Goal: Information Seeking & Learning: Learn about a topic

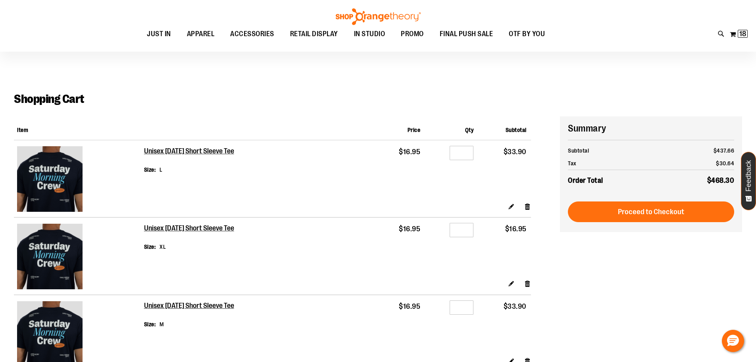
scroll to position [79, 0]
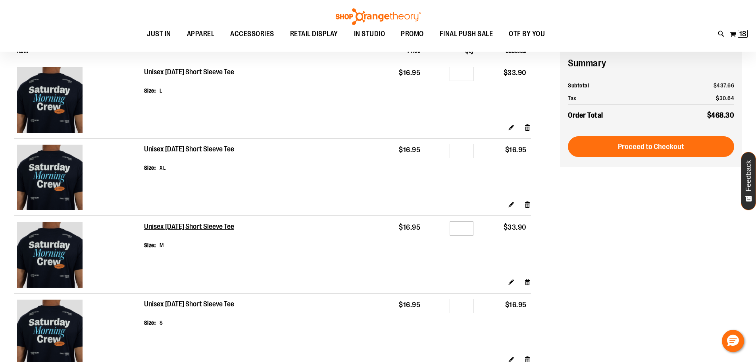
type input "**********"
click at [54, 112] on img at bounding box center [49, 99] width 65 height 65
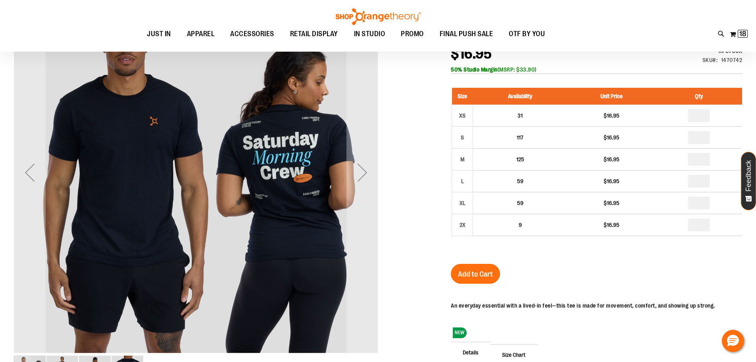
scroll to position [37, 0]
type input "**********"
click at [363, 175] on div "Next" at bounding box center [363, 173] width 32 height 32
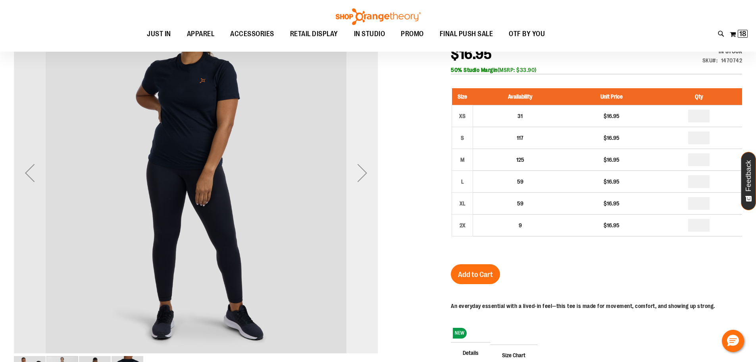
click at [363, 175] on div "Next" at bounding box center [363, 173] width 32 height 32
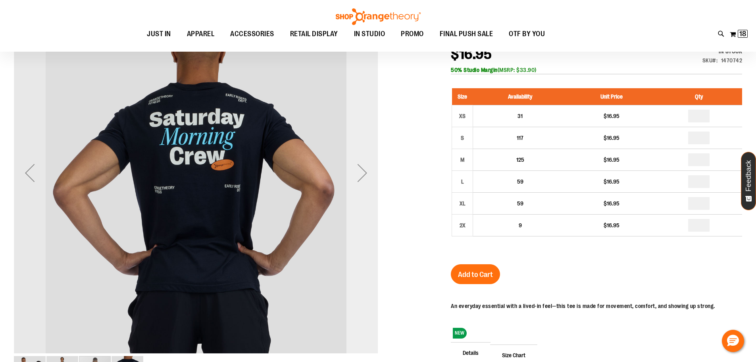
click at [364, 175] on div "Next" at bounding box center [363, 173] width 32 height 32
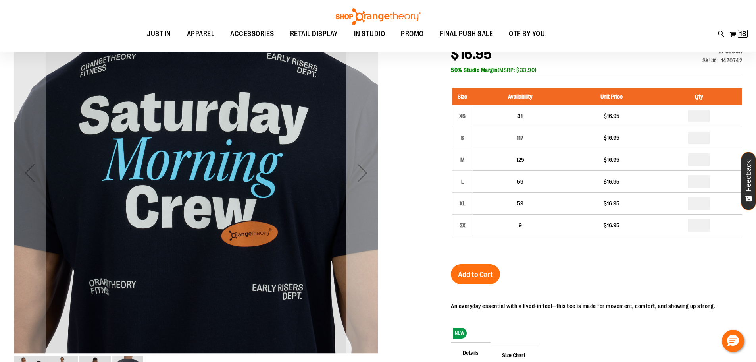
click at [364, 175] on div "Next" at bounding box center [363, 173] width 32 height 32
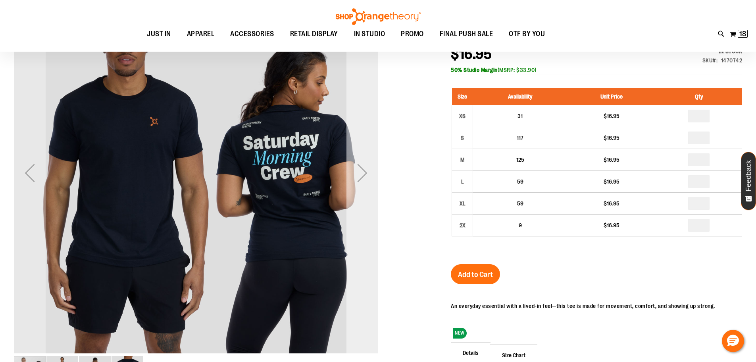
click at [364, 175] on div "Next" at bounding box center [363, 173] width 32 height 32
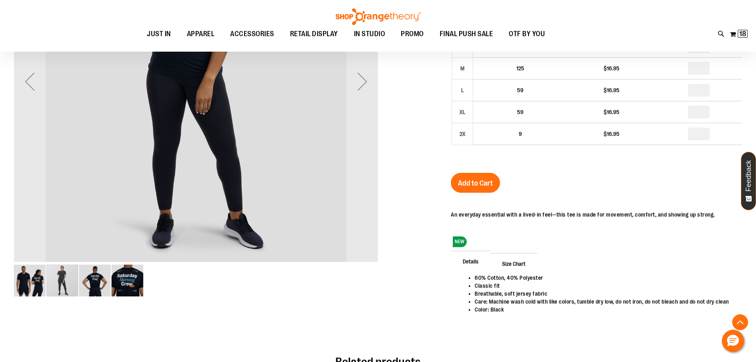
scroll to position [0, 0]
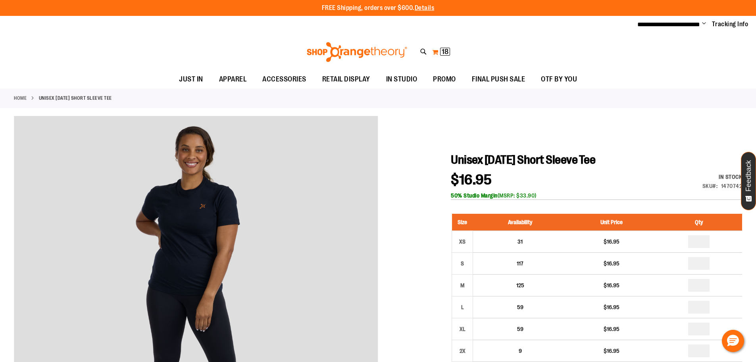
click at [441, 50] on span "18 18 items" at bounding box center [445, 52] width 10 height 8
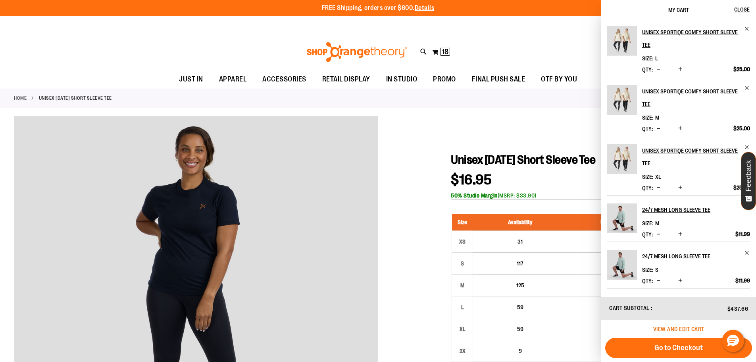
click at [694, 328] on span "View and edit cart" at bounding box center [678, 328] width 51 height 6
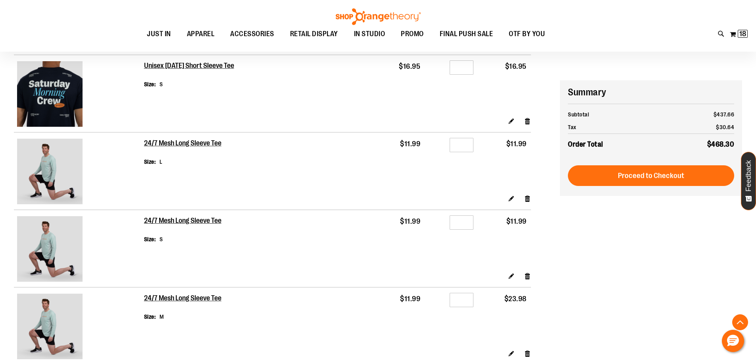
scroll to position [397, 0]
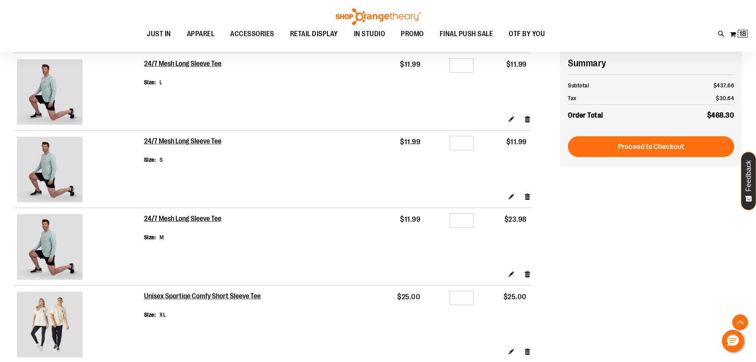
type input "**********"
click at [48, 169] on img at bounding box center [49, 169] width 65 height 65
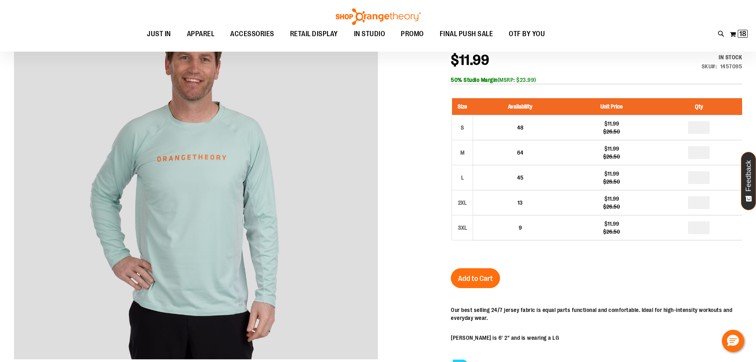
scroll to position [118, 0]
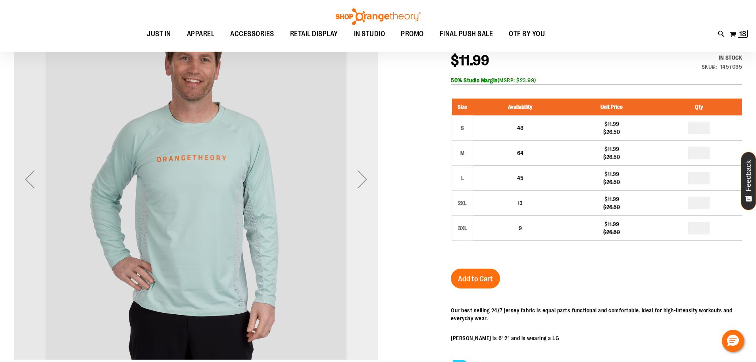
type input "**********"
click at [359, 193] on div "Next" at bounding box center [363, 179] width 32 height 32
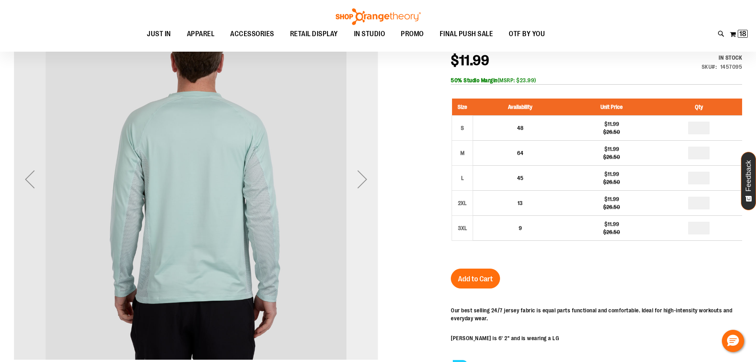
click at [360, 193] on div "Next" at bounding box center [363, 179] width 32 height 32
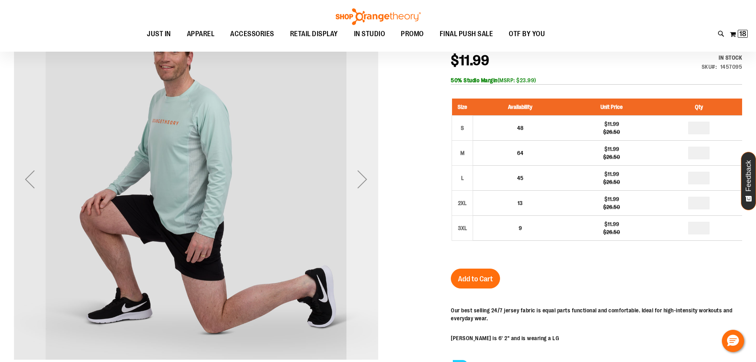
click at [360, 194] on div "Next" at bounding box center [363, 179] width 32 height 32
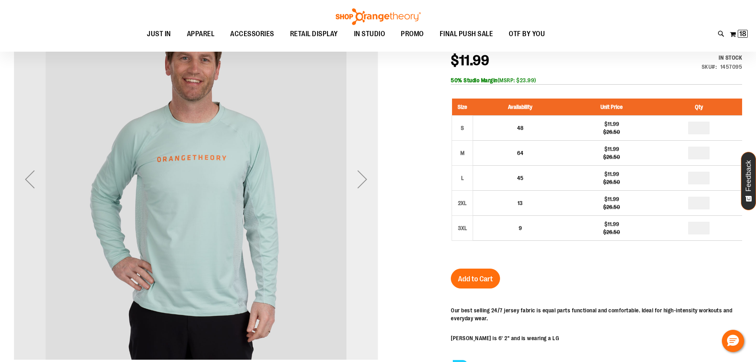
click at [360, 189] on div "Next" at bounding box center [363, 179] width 32 height 32
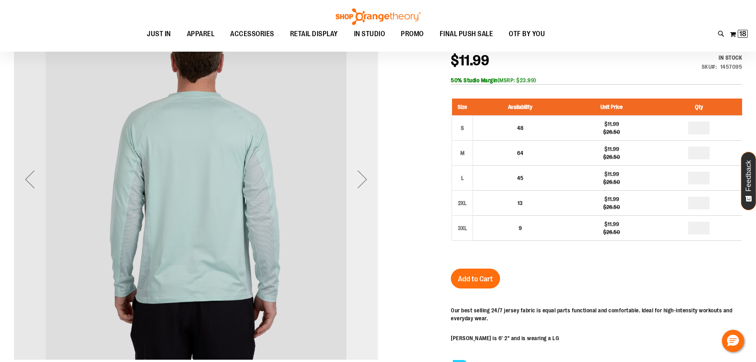
click at [358, 186] on div "Next" at bounding box center [363, 179] width 32 height 32
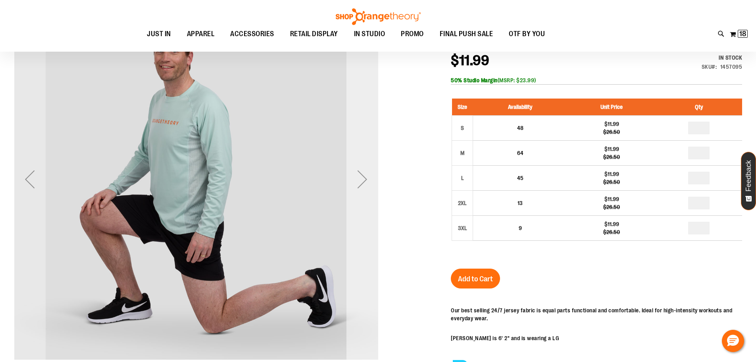
click at [358, 186] on div "Next" at bounding box center [363, 179] width 32 height 32
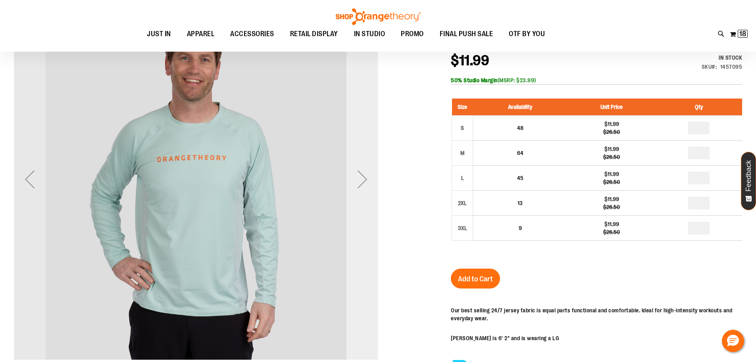
click at [358, 186] on div "Next" at bounding box center [363, 179] width 32 height 32
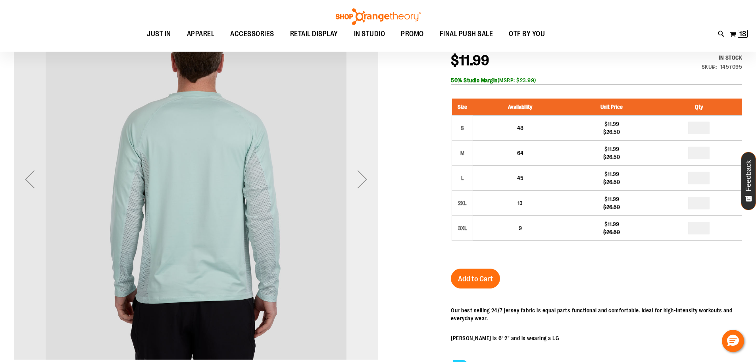
click at [358, 186] on div "Next" at bounding box center [363, 179] width 32 height 32
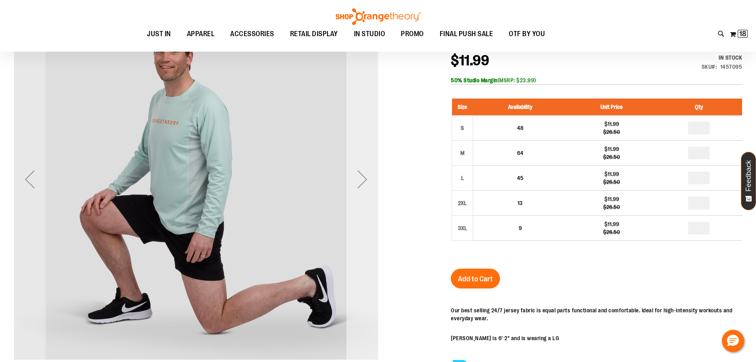
click at [358, 186] on div "Next" at bounding box center [363, 179] width 32 height 32
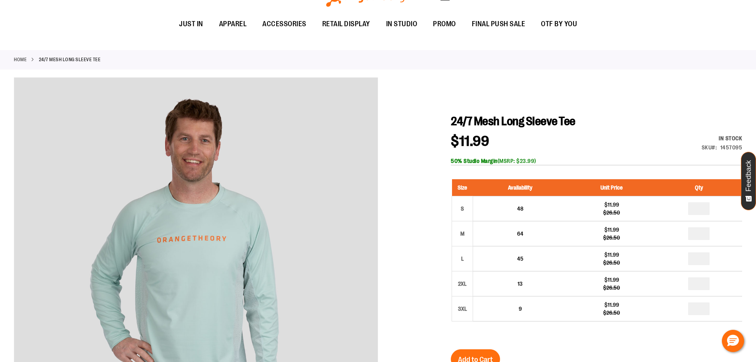
scroll to position [0, 0]
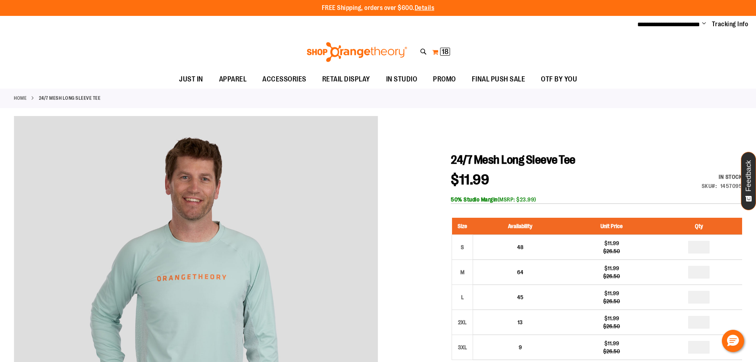
click at [443, 49] on span "18" at bounding box center [445, 52] width 7 height 8
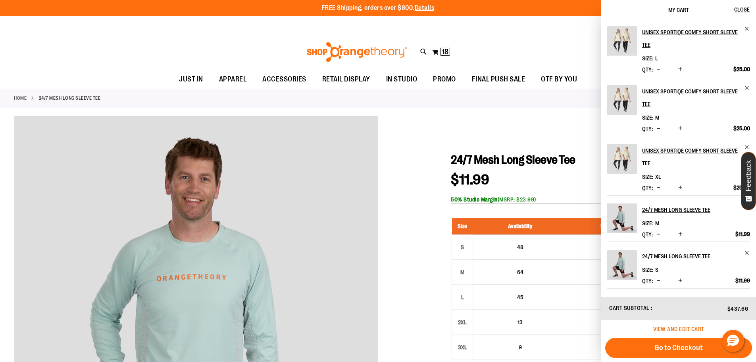
click at [687, 330] on span "View and edit cart" at bounding box center [678, 328] width 51 height 6
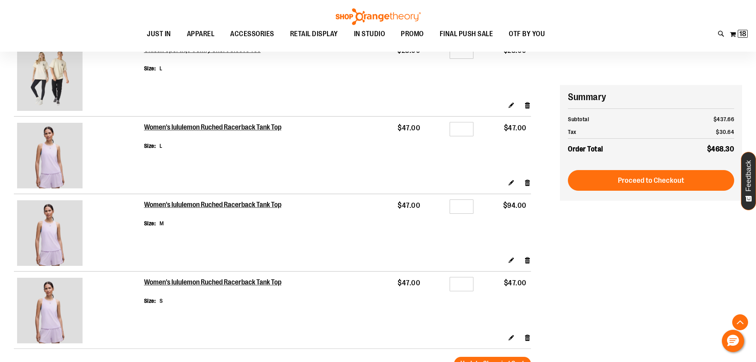
scroll to position [745, 0]
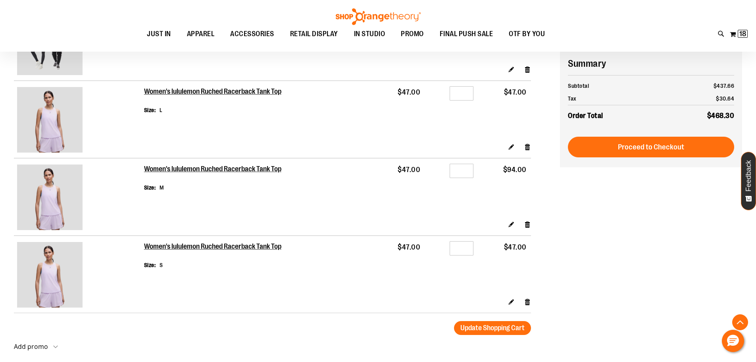
type input "**********"
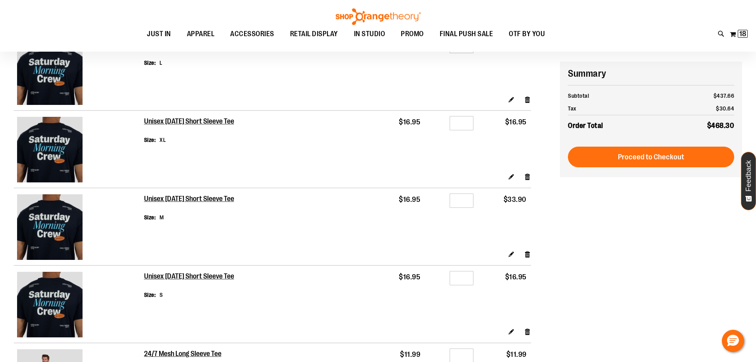
scroll to position [0, 0]
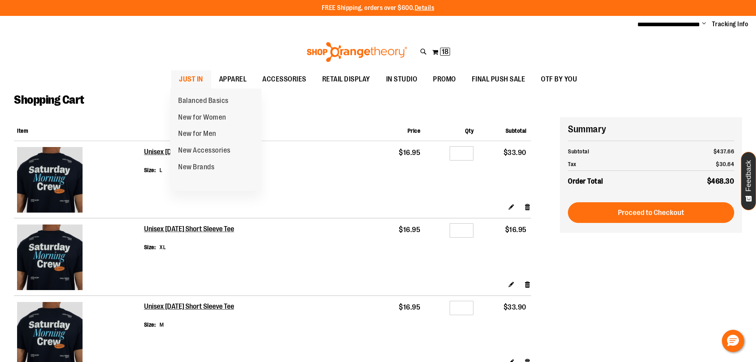
click at [199, 75] on span "JUST IN" at bounding box center [191, 79] width 24 height 18
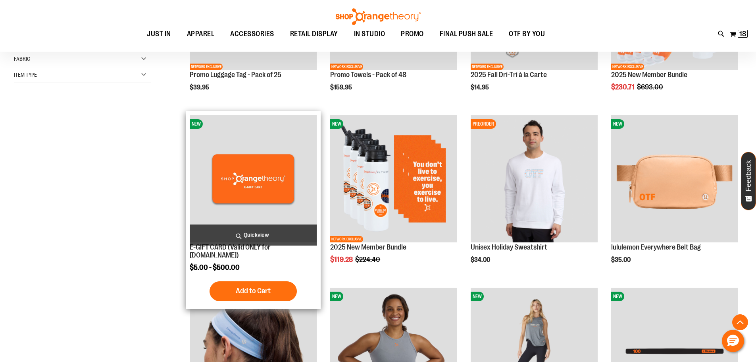
scroll to position [357, 0]
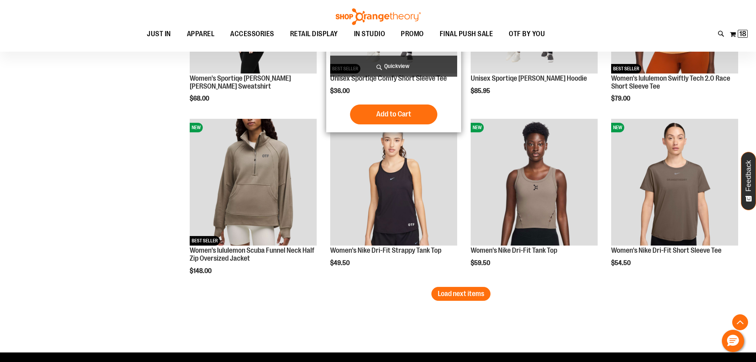
scroll to position [1429, 0]
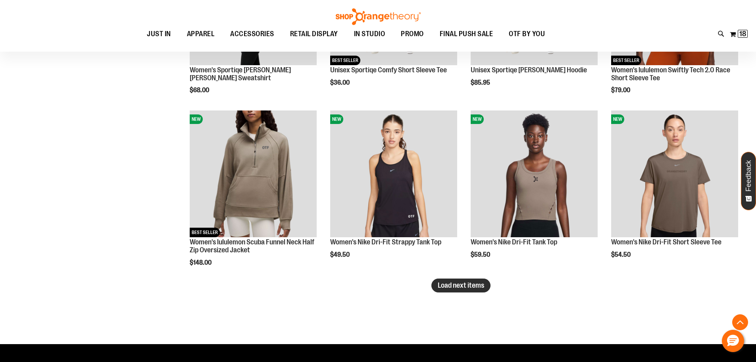
type input "**********"
click at [484, 287] on span "Load next items" at bounding box center [461, 285] width 46 height 8
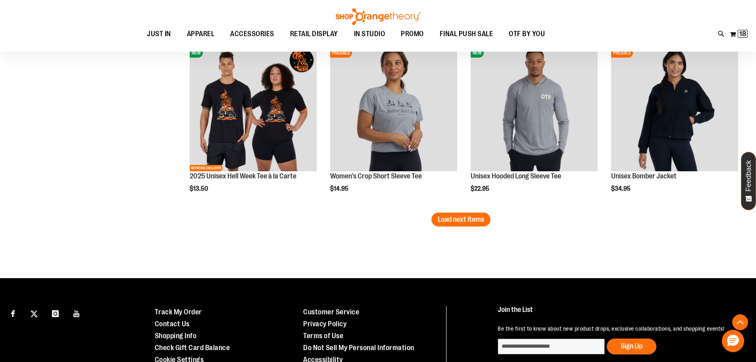
scroll to position [2024, 0]
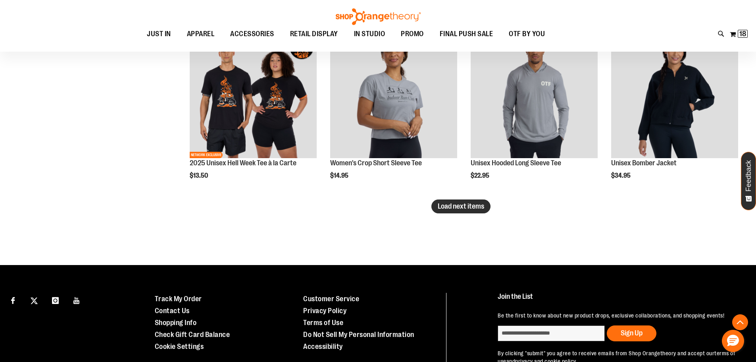
click at [472, 202] on button "Load next items" at bounding box center [460, 206] width 59 height 14
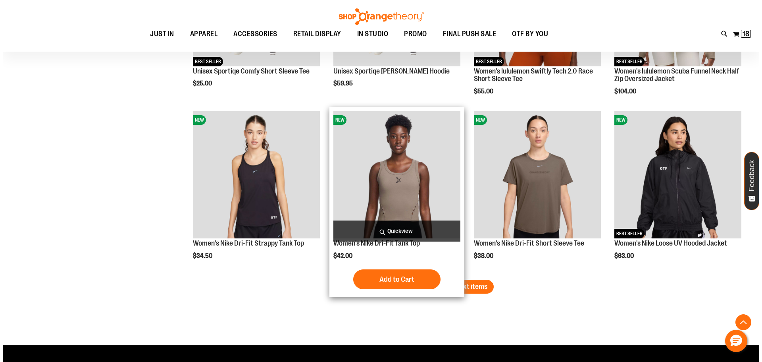
scroll to position [2461, 0]
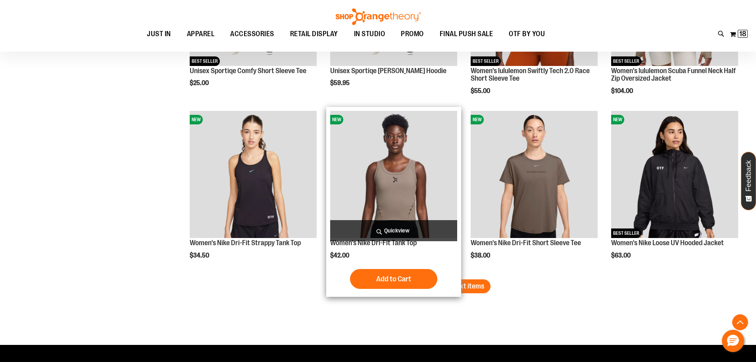
click at [391, 224] on span "Quickview" at bounding box center [393, 230] width 127 height 21
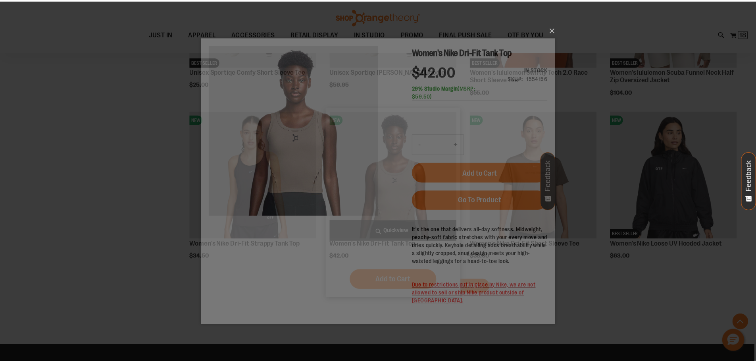
scroll to position [0, 0]
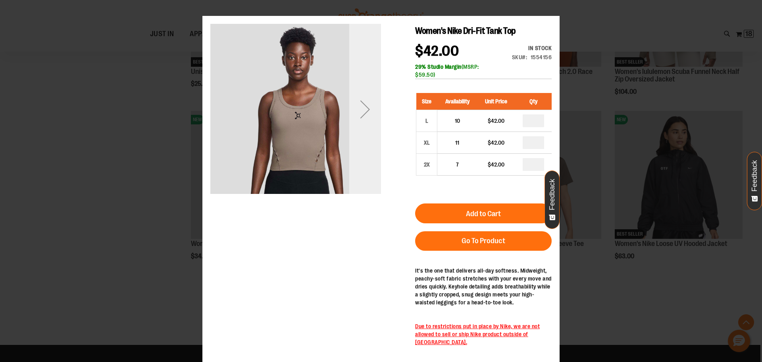
click at [370, 108] on div "Next" at bounding box center [365, 109] width 32 height 32
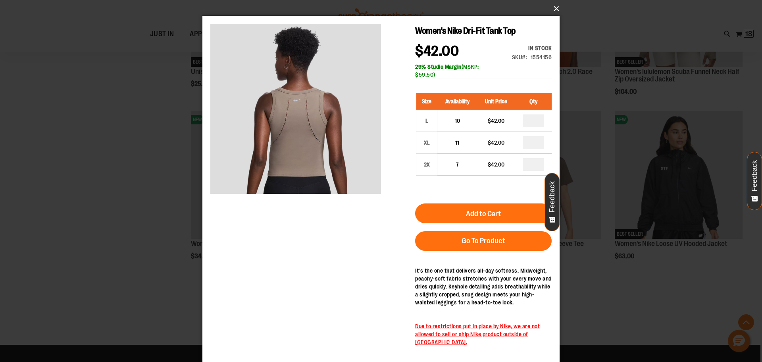
click at [560, 8] on button "×" at bounding box center [383, 8] width 357 height 17
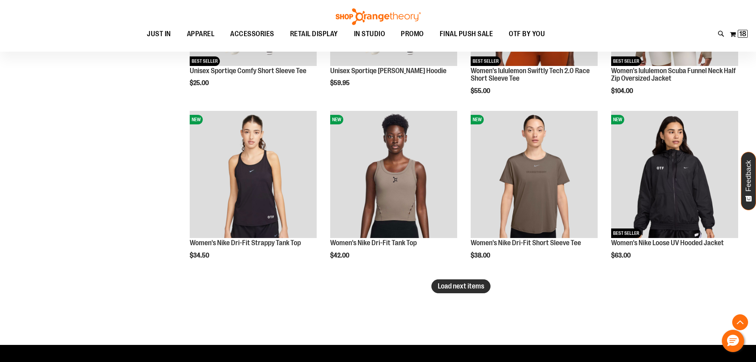
click at [454, 289] on span "Load next items" at bounding box center [461, 286] width 46 height 8
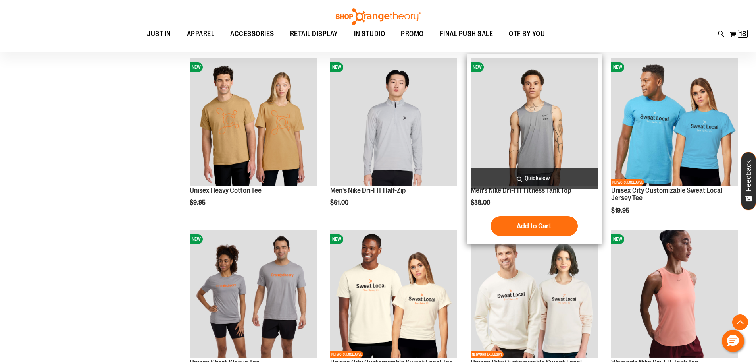
scroll to position [2976, 0]
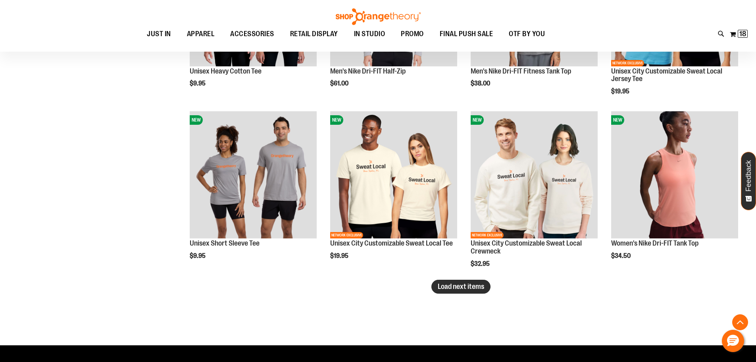
click at [452, 280] on button "Load next items" at bounding box center [460, 286] width 59 height 14
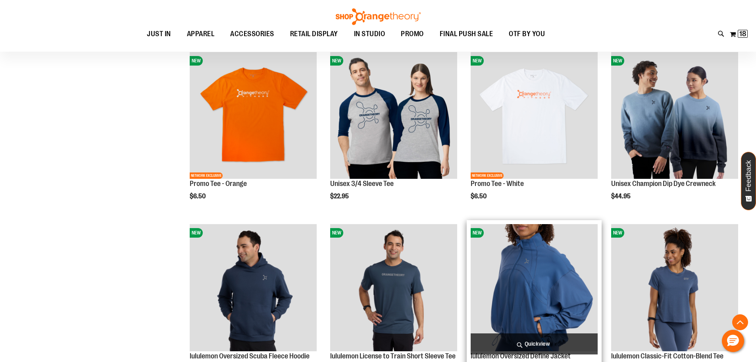
scroll to position [3453, 0]
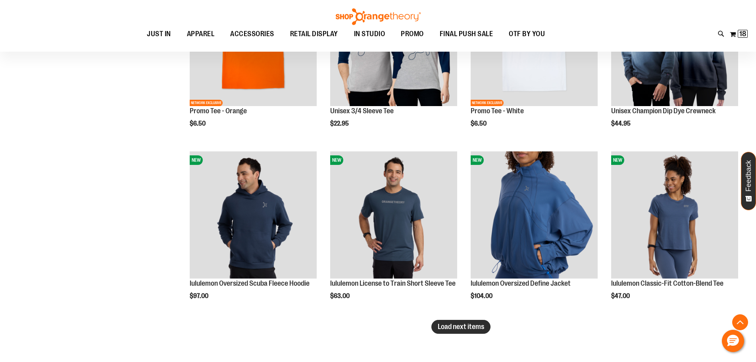
click at [460, 329] on span "Load next items" at bounding box center [461, 326] width 46 height 8
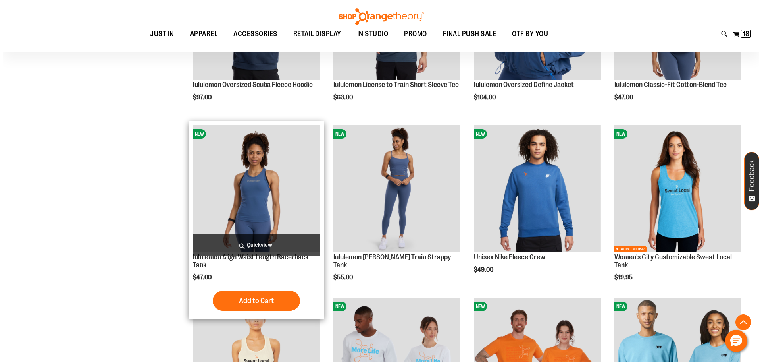
scroll to position [3691, 0]
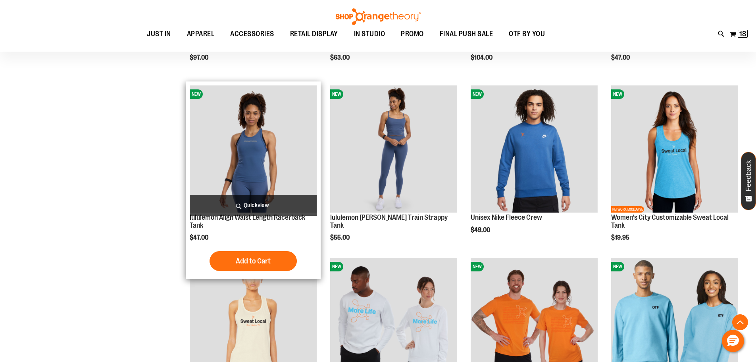
click at [260, 202] on span "Quickview" at bounding box center [253, 204] width 127 height 21
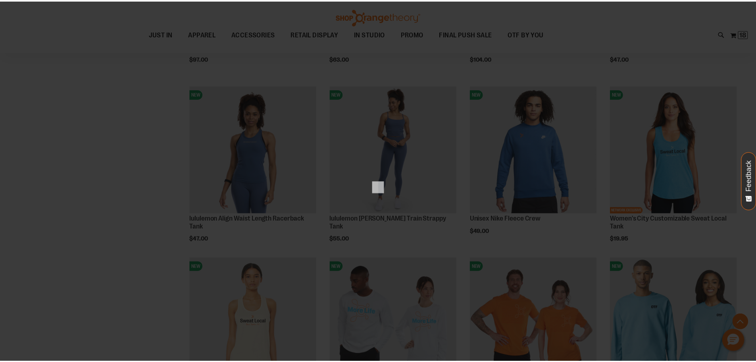
scroll to position [0, 0]
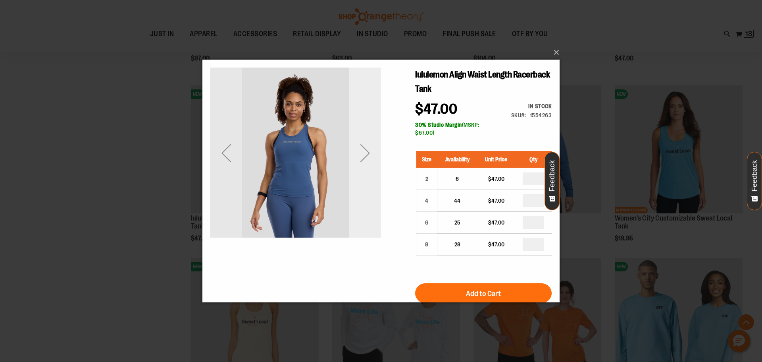
click at [368, 187] on div "Next" at bounding box center [365, 152] width 32 height 171
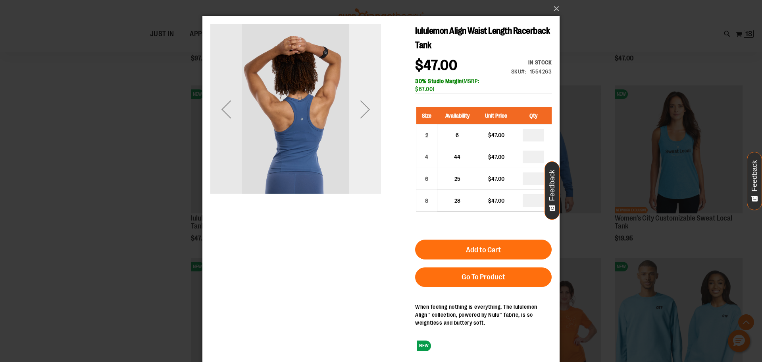
click at [369, 125] on div "Next" at bounding box center [365, 109] width 32 height 32
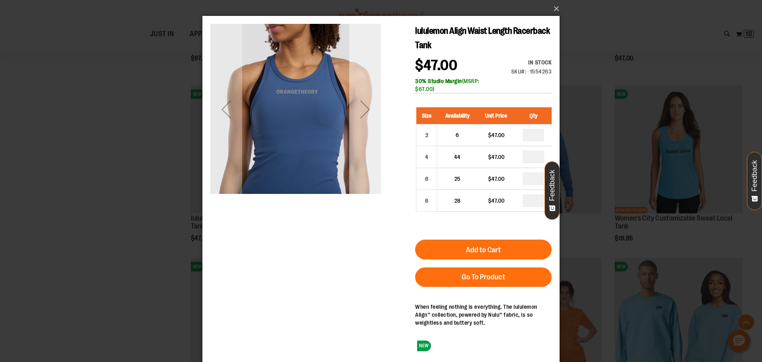
click at [369, 125] on div "Next" at bounding box center [365, 109] width 32 height 32
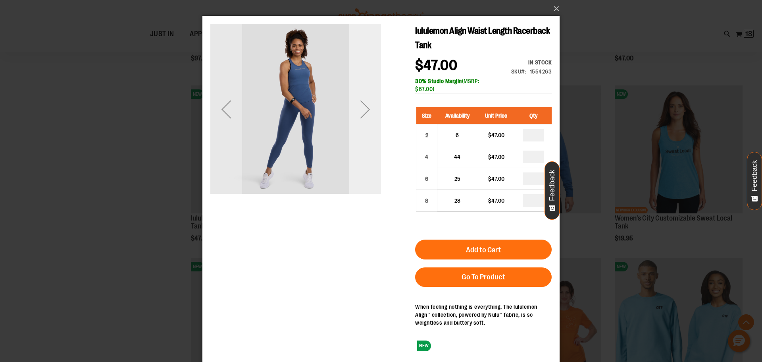
click at [369, 125] on div "Next" at bounding box center [365, 109] width 32 height 32
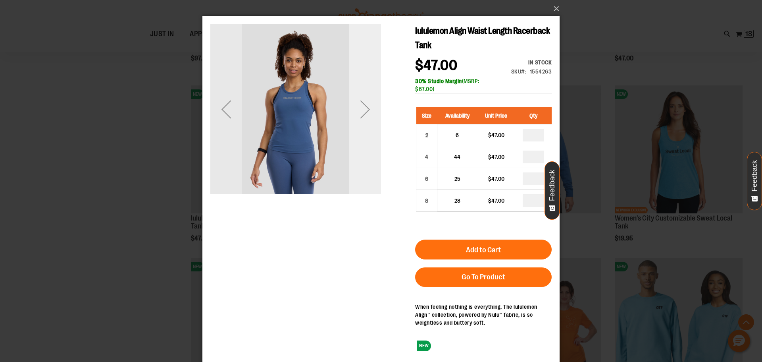
click at [369, 125] on div "Next" at bounding box center [365, 109] width 32 height 32
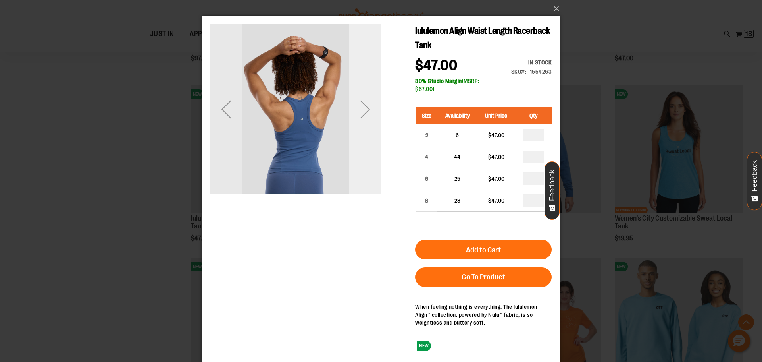
click at [369, 125] on div "Next" at bounding box center [365, 109] width 32 height 32
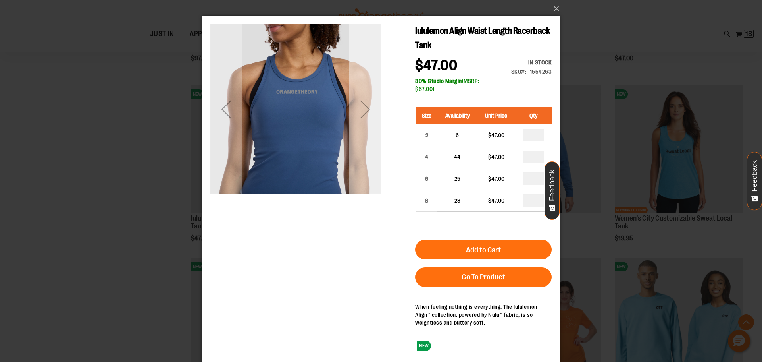
click at [369, 125] on div "Next" at bounding box center [365, 109] width 32 height 32
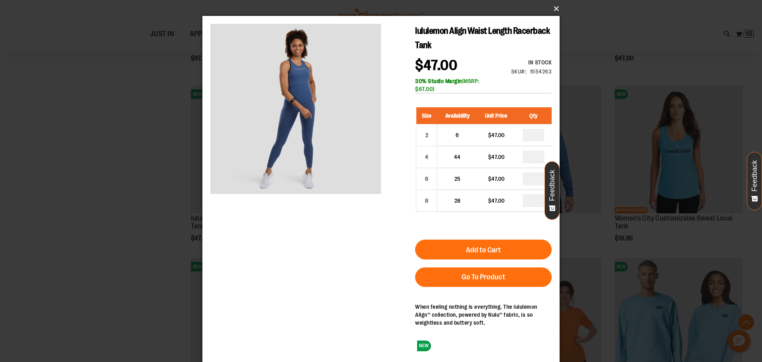
click at [550, 8] on button "×" at bounding box center [383, 8] width 357 height 17
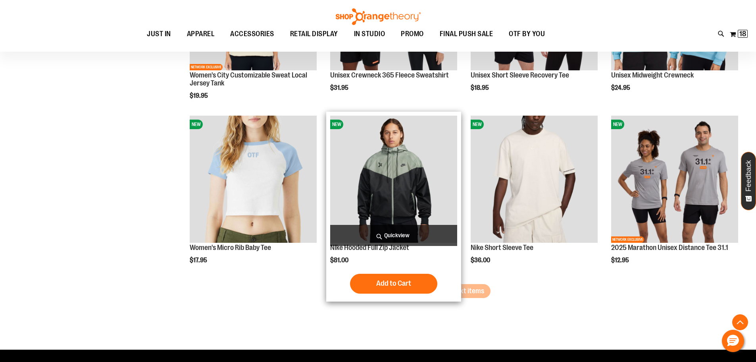
scroll to position [4008, 0]
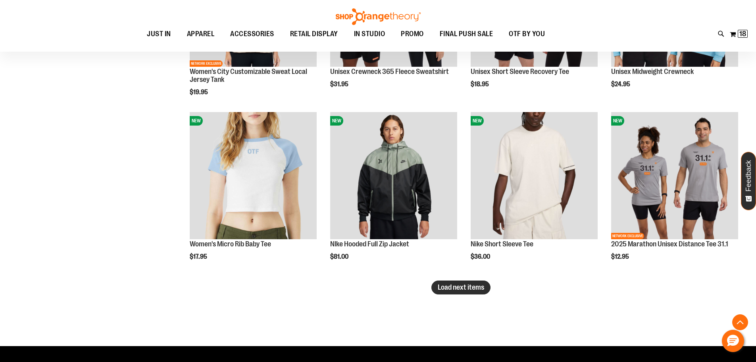
click at [450, 285] on span "Load next items" at bounding box center [461, 287] width 46 height 8
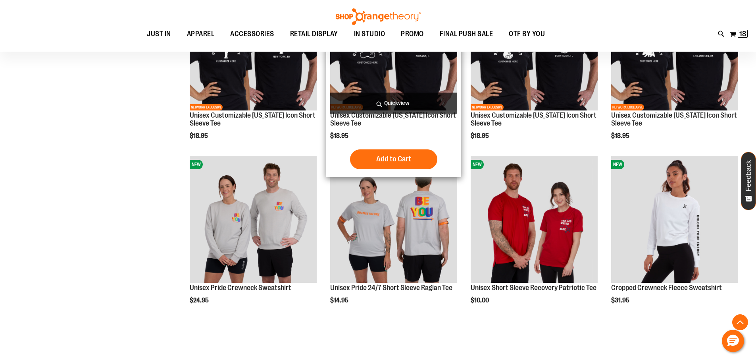
scroll to position [4485, 0]
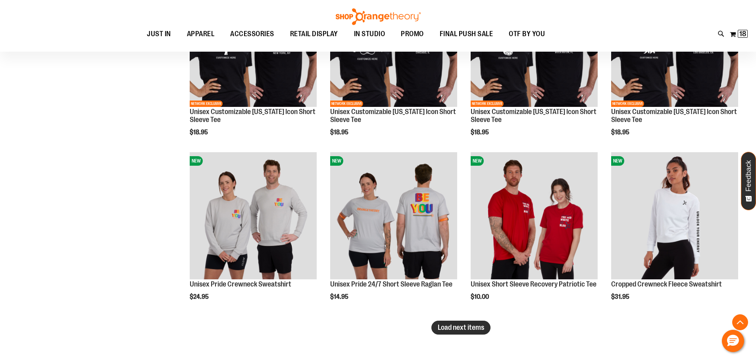
click at [445, 327] on span "Load next items" at bounding box center [461, 327] width 46 height 8
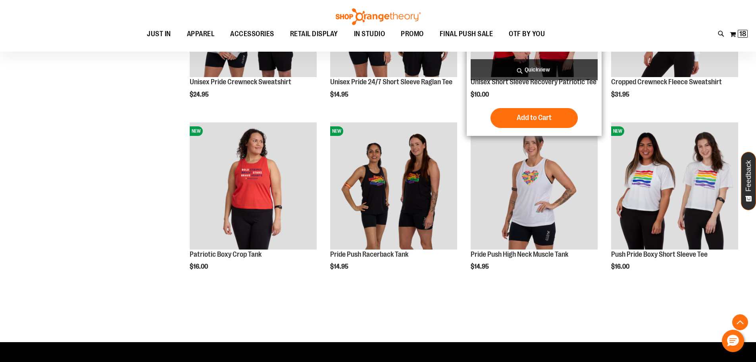
scroll to position [4763, 0]
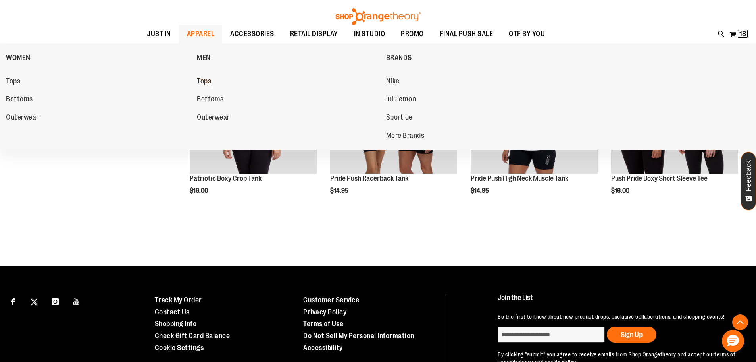
click at [203, 79] on span "Tops" at bounding box center [204, 82] width 14 height 10
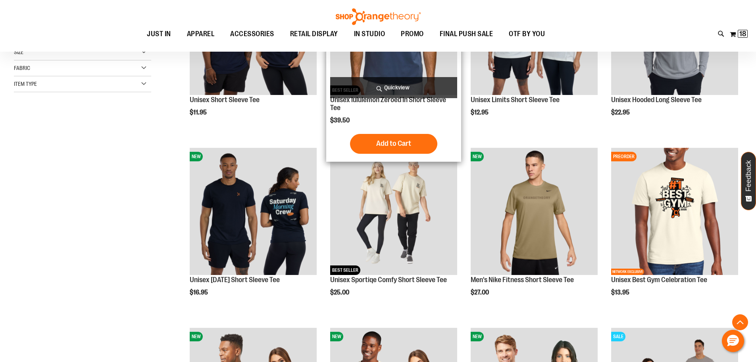
scroll to position [277, 0]
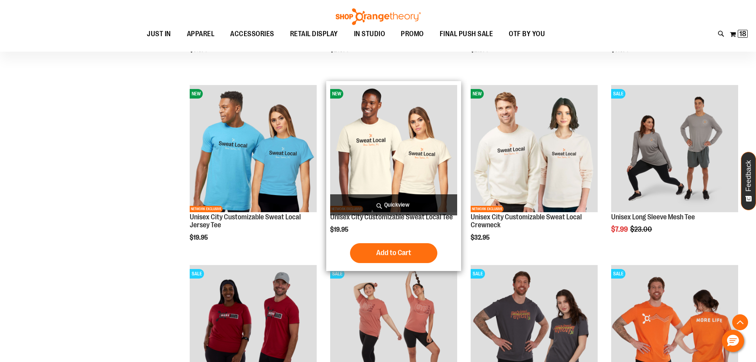
scroll to position [635, 0]
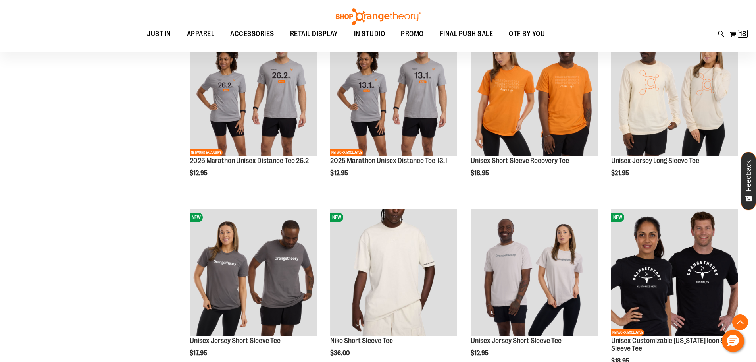
scroll to position [1310, 0]
